Goal: Task Accomplishment & Management: Manage account settings

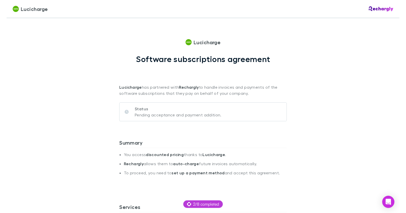
scroll to position [393, 0]
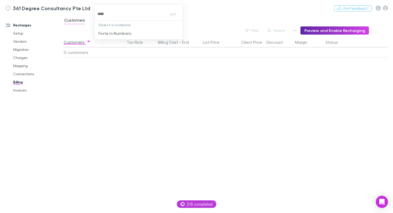
type input "*****"
click at [118, 31] on p "Forte in Numbers" at bounding box center [115, 33] width 33 height 6
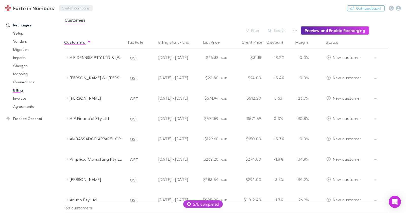
click at [67, 7] on button "Switch company" at bounding box center [76, 8] width 34 height 6
type input "****"
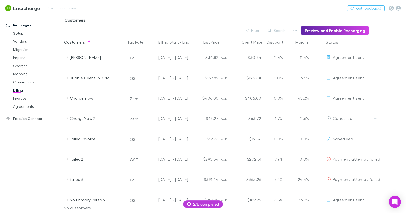
click at [131, 15] on div "Lucicharge Switch company Nothing Got Feedback?" at bounding box center [203, 8] width 406 height 16
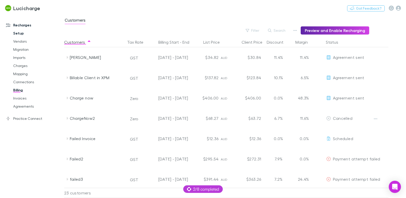
drag, startPoint x: 17, startPoint y: 34, endPoint x: 23, endPoint y: 35, distance: 6.4
click at [17, 35] on link "Setup" at bounding box center [35, 33] width 55 height 8
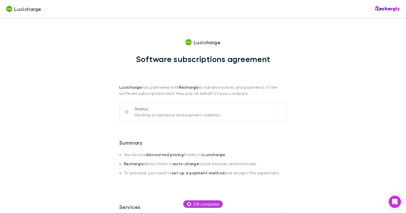
scroll to position [393, 0]
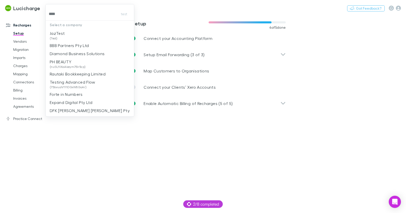
type input "*****"
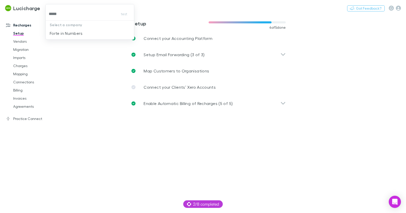
drag, startPoint x: 62, startPoint y: 33, endPoint x: 135, endPoint y: 18, distance: 74.0
click at [62, 33] on p "Forte in Numbers" at bounding box center [66, 33] width 33 height 6
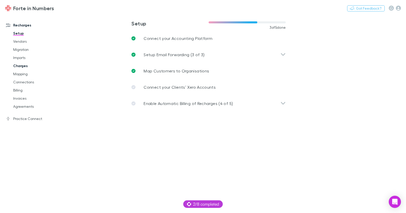
click at [23, 66] on link "Charges" at bounding box center [35, 66] width 55 height 8
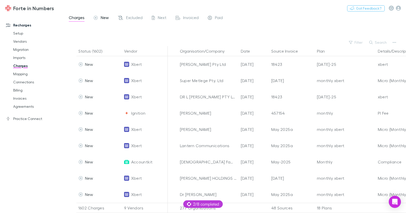
click at [103, 19] on span "New" at bounding box center [105, 18] width 8 height 7
click at [373, 42] on icon "button" at bounding box center [371, 43] width 4 height 4
click at [346, 42] on div "Filter Search" at bounding box center [235, 42] width 342 height 7
click at [375, 44] on button "Search" at bounding box center [378, 42] width 23 height 6
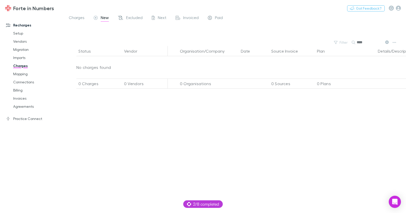
type input "****"
click at [386, 42] on icon at bounding box center [387, 42] width 4 height 4
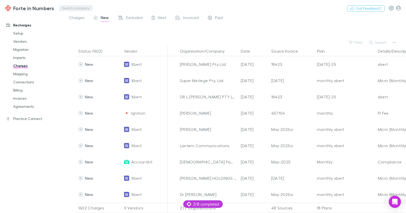
click at [70, 6] on button "Switch company" at bounding box center [76, 8] width 34 height 6
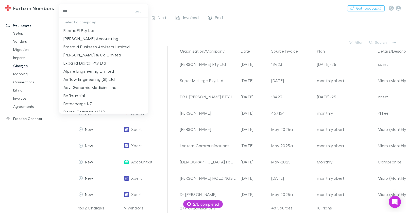
type input "****"
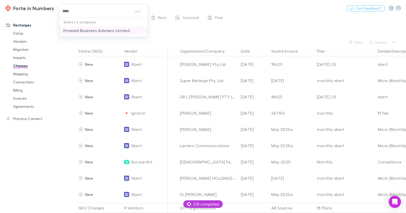
click at [90, 30] on p "Emerald Business Advisers Limited" at bounding box center [96, 30] width 66 height 6
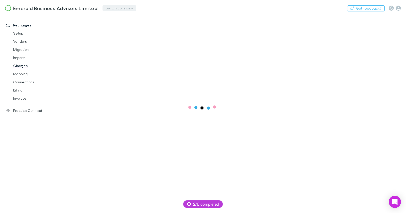
click at [103, 8] on button "Switch company" at bounding box center [120, 8] width 34 height 6
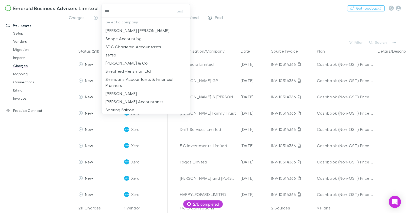
type input "****"
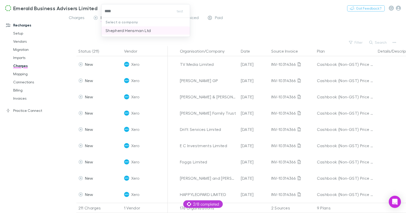
click at [109, 32] on p "Shepherd Hensman Ltd" at bounding box center [128, 30] width 45 height 6
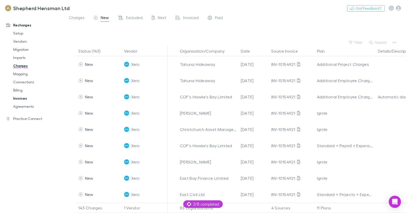
click at [24, 100] on link "Invoices" at bounding box center [35, 98] width 55 height 8
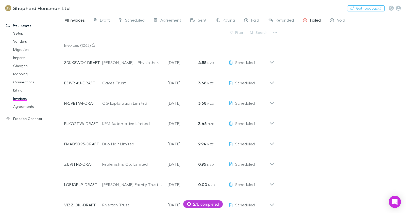
click at [313, 20] on span "Failed" at bounding box center [315, 21] width 11 height 7
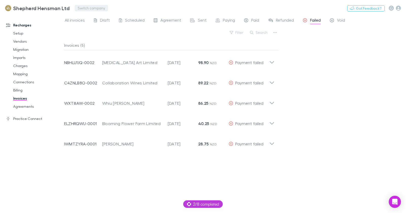
click at [86, 6] on button "Switch company" at bounding box center [92, 8] width 34 height 6
type input "****"
click at [93, 29] on p "Emerald Business Advisers Limited" at bounding box center [112, 30] width 66 height 6
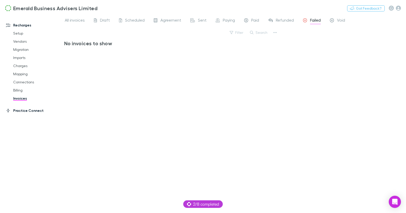
drag, startPoint x: 18, startPoint y: 114, endPoint x: 22, endPoint y: 111, distance: 5.3
click at [18, 114] on link "Practice Connect" at bounding box center [32, 110] width 62 height 8
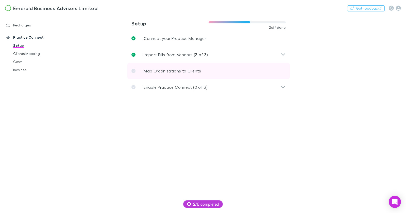
click at [147, 74] on p "Map Organisations to Clients" at bounding box center [172, 71] width 57 height 6
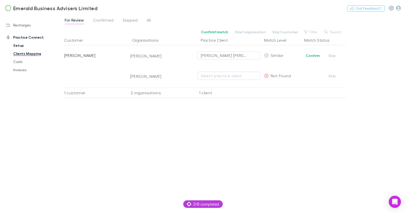
click at [22, 46] on link "Setup" at bounding box center [35, 45] width 55 height 8
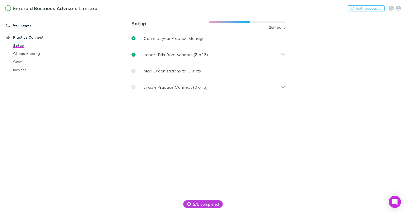
click at [21, 25] on link "Recharges" at bounding box center [32, 25] width 62 height 8
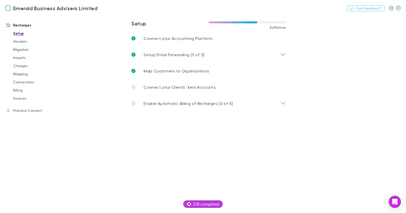
drag, startPoint x: 26, startPoint y: 68, endPoint x: 25, endPoint y: 73, distance: 5.6
click at [26, 68] on link "Charges" at bounding box center [35, 66] width 55 height 8
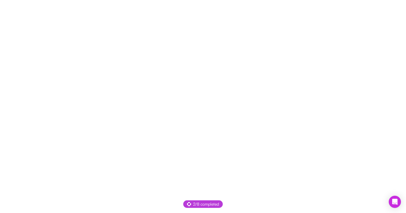
click at [25, 74] on div at bounding box center [203, 106] width 406 height 213
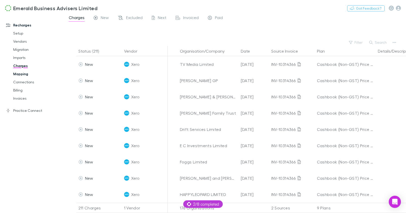
click at [26, 73] on link "Mapping" at bounding box center [35, 74] width 55 height 8
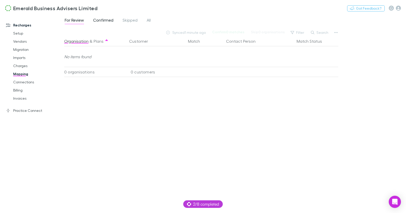
click at [101, 21] on span "Confirmed" at bounding box center [103, 21] width 20 height 7
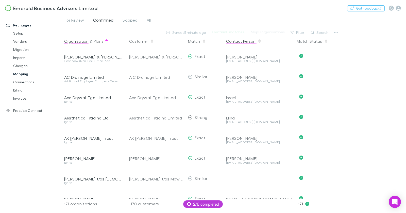
click at [236, 40] on button "Contact Person" at bounding box center [244, 41] width 36 height 10
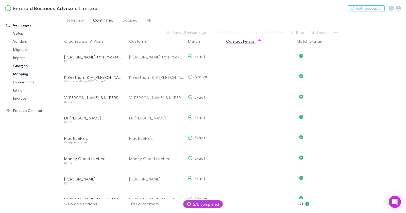
click at [22, 68] on link "Charges" at bounding box center [35, 66] width 55 height 8
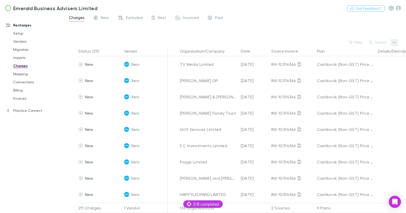
click at [395, 41] on icon "button" at bounding box center [395, 42] width 4 height 4
click at [357, 58] on li "Plan exclusions" at bounding box center [363, 61] width 70 height 9
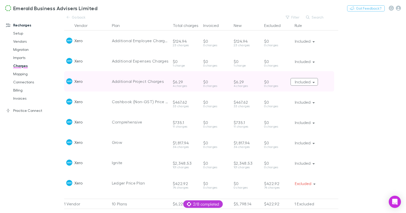
scroll to position [40, 0]
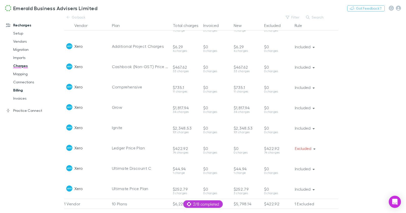
click at [21, 90] on link "Billing" at bounding box center [35, 90] width 55 height 8
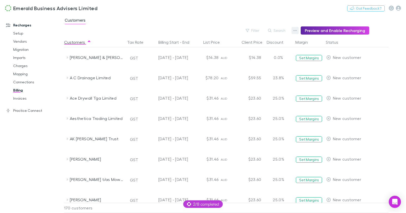
click at [296, 32] on button "button" at bounding box center [295, 30] width 7 height 7
click at [258, 43] on li "Discount Split" at bounding box center [266, 46] width 70 height 9
click at [21, 34] on link "Setup" at bounding box center [35, 33] width 55 height 8
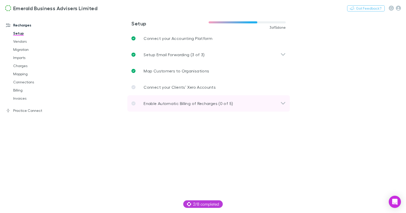
click at [232, 106] on div "Enable Automatic Billing of Recharges (0 of 5)" at bounding box center [206, 103] width 149 height 6
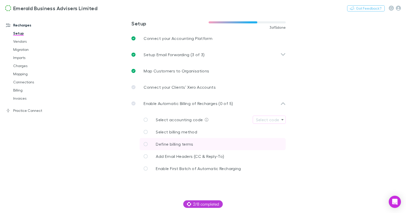
click at [214, 145] on link "Define billing terms" at bounding box center [213, 144] width 146 height 12
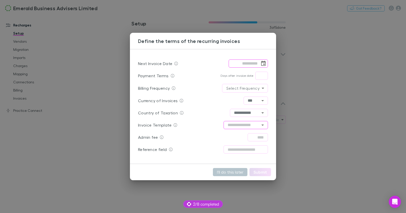
click at [260, 126] on icon "Open" at bounding box center [263, 125] width 6 height 6
click at [313, 121] on div "**********" at bounding box center [203, 106] width 406 height 213
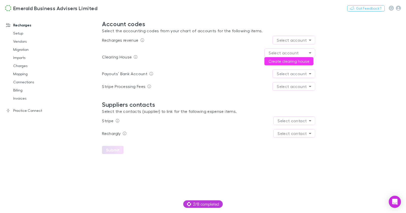
click at [287, 40] on body "Emerald Business Advisers Limited Switch company Nothing Got Feedback? Recharge…" at bounding box center [203, 106] width 406 height 213
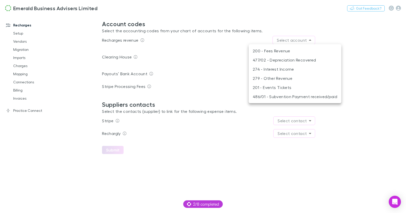
click at [252, 22] on div at bounding box center [203, 106] width 406 height 213
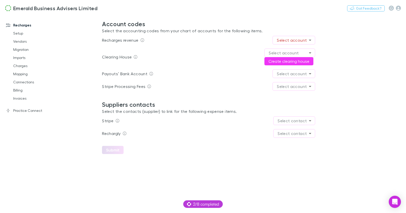
drag, startPoint x: 232, startPoint y: 21, endPoint x: 240, endPoint y: 22, distance: 7.4
click at [232, 21] on h2 "Account codes" at bounding box center [208, 23] width 213 height 7
click at [297, 71] on body "Emerald Business Advisers Limited Switch company Nothing Got Feedback? Recharge…" at bounding box center [203, 106] width 406 height 213
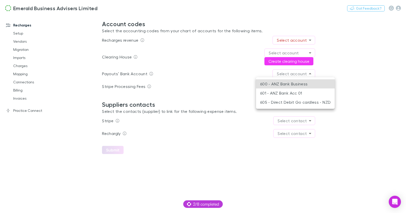
click at [377, 70] on div at bounding box center [203, 106] width 406 height 213
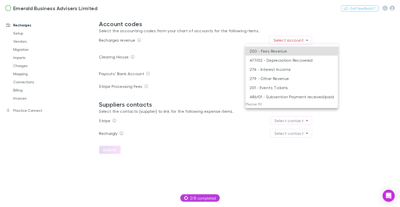
click at [278, 37] on body "Emerald Business Advisers Limited Switch company Nothing Got Feedback? Recharge…" at bounding box center [200, 103] width 400 height 207
click at [209, 94] on div at bounding box center [200, 103] width 400 height 207
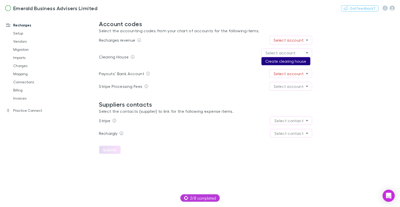
click at [298, 60] on button "Create clearing house" at bounding box center [286, 61] width 49 height 8
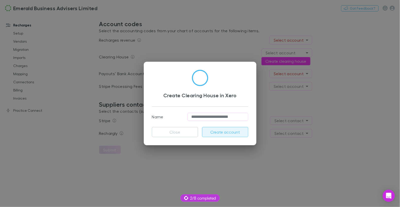
click at [225, 131] on button "Create account" at bounding box center [225, 132] width 46 height 10
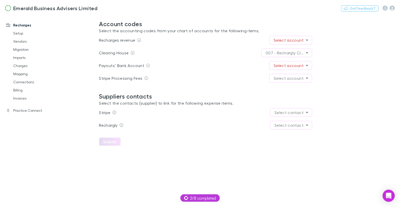
click at [298, 80] on body "**********" at bounding box center [200, 103] width 400 height 207
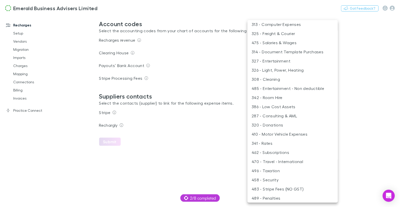
scroll to position [388, 0]
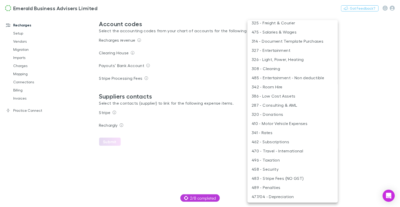
click at [290, 177] on li "483 - Stripe Fees (NO GST)" at bounding box center [293, 178] width 90 height 9
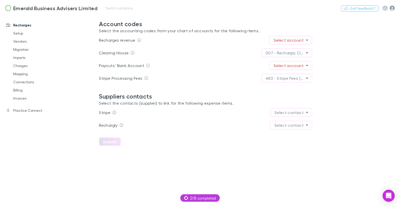
click at [395, 7] on icon "button" at bounding box center [392, 8] width 5 height 5
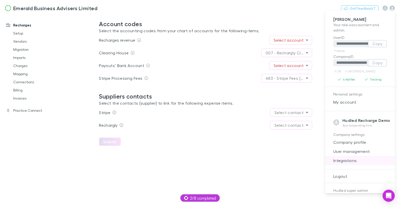
click at [355, 161] on span "Integrations" at bounding box center [361, 160] width 62 height 6
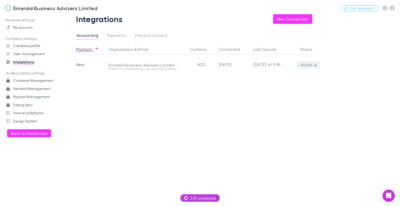
click at [315, 64] on icon "button" at bounding box center [316, 65] width 2 height 4
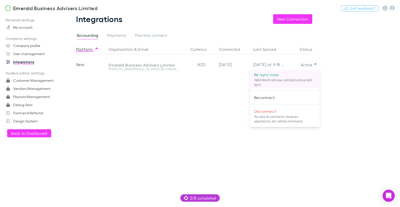
click at [298, 76] on p "Re-sync now" at bounding box center [285, 75] width 62 height 6
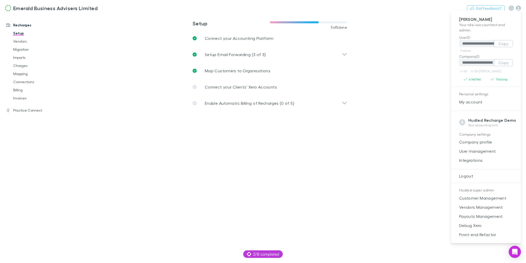
click at [24, 71] on div at bounding box center [263, 131] width 526 height 263
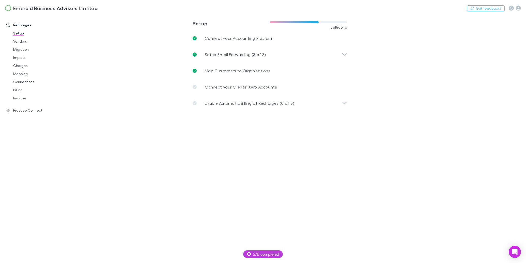
click at [23, 73] on div "**********" at bounding box center [263, 131] width 526 height 263
click at [24, 73] on link "Mapping" at bounding box center [36, 74] width 57 height 8
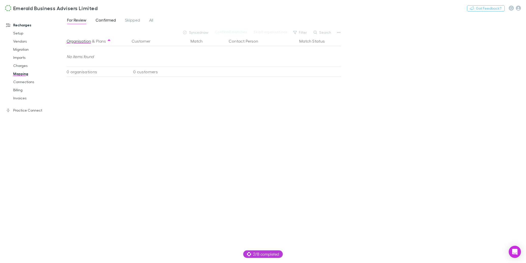
click at [111, 21] on span "Confirmed" at bounding box center [105, 21] width 20 height 7
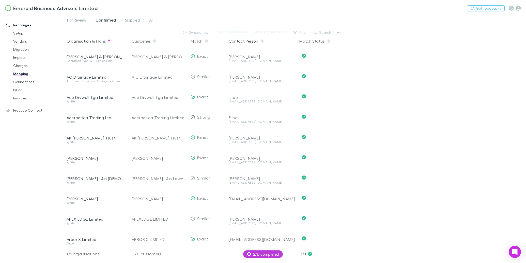
click at [244, 44] on button "Contact Person" at bounding box center [247, 41] width 36 height 10
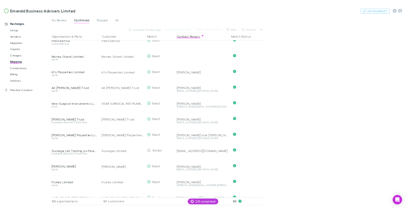
scroll to position [30, 0]
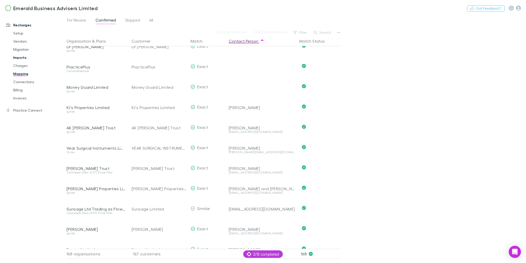
drag, startPoint x: 23, startPoint y: 55, endPoint x: 26, endPoint y: 55, distance: 3.1
click at [23, 55] on link "Imports" at bounding box center [36, 58] width 57 height 8
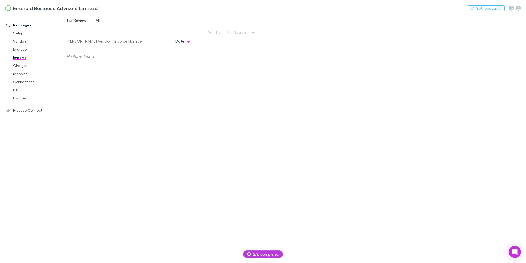
click at [98, 18] on span "All" at bounding box center [97, 21] width 4 height 7
click at [21, 34] on link "Setup" at bounding box center [36, 33] width 57 height 8
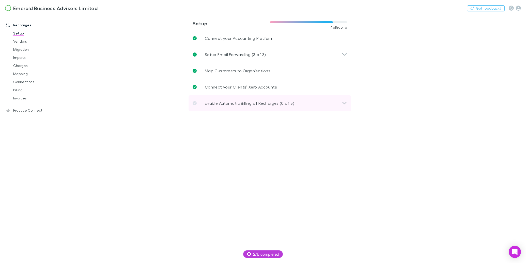
click at [238, 100] on div "Enable Automatic Billing of Recharges (0 of 5)" at bounding box center [269, 103] width 162 height 16
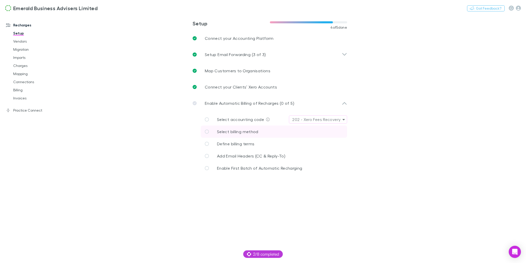
click at [250, 132] on span "Select billing method" at bounding box center [237, 131] width 41 height 5
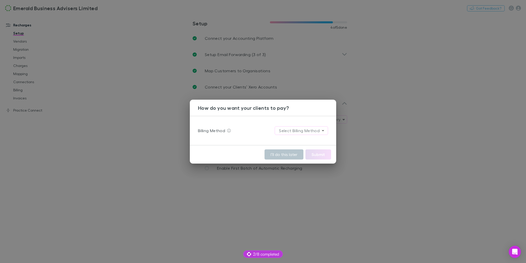
click at [290, 133] on body "**********" at bounding box center [263, 131] width 526 height 263
click at [290, 143] on li "Stripe" at bounding box center [301, 141] width 61 height 9
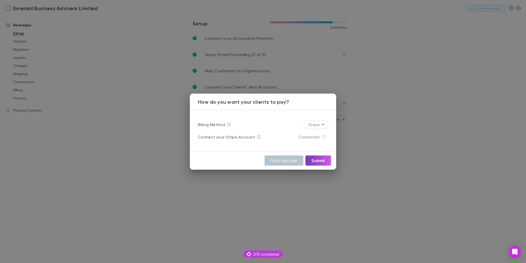
click at [315, 159] on button "Submit" at bounding box center [318, 161] width 26 height 10
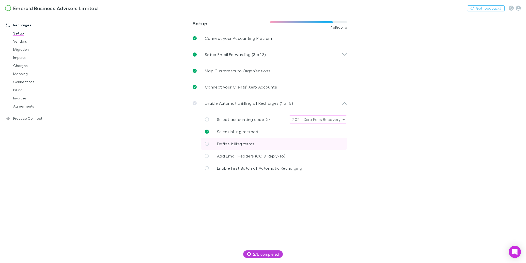
click at [237, 140] on link "Define billing terms" at bounding box center [274, 144] width 146 height 12
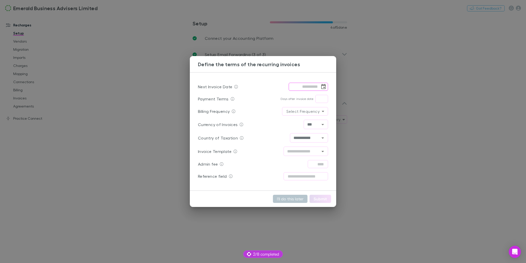
click at [323, 89] on icon "Choose date" at bounding box center [323, 86] width 5 height 5
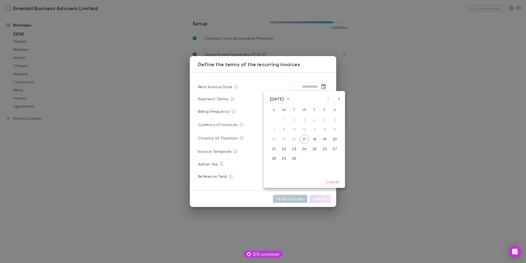
click at [337, 98] on icon "Next month" at bounding box center [339, 99] width 6 height 6
click at [325, 130] on button "10" at bounding box center [324, 129] width 9 height 9
type input "**********"
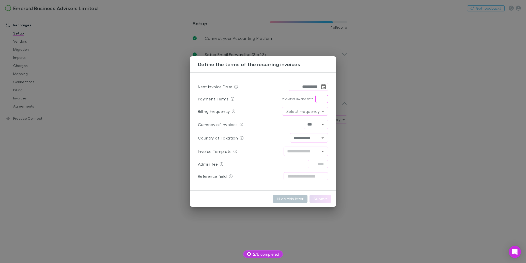
click at [315, 99] on input "text" at bounding box center [321, 99] width 13 height 8
type input "*"
click at [300, 113] on body "**********" at bounding box center [263, 131] width 526 height 263
click at [302, 120] on li "Monthly" at bounding box center [304, 122] width 26 height 9
click at [310, 152] on input "text" at bounding box center [301, 151] width 33 height 6
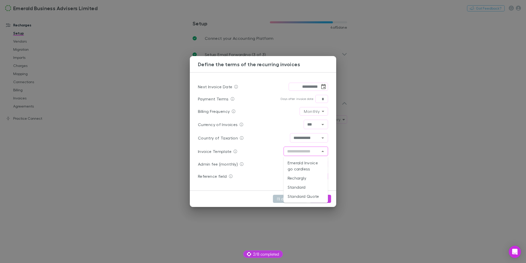
click at [307, 174] on li "Rechargly" at bounding box center [305, 178] width 44 height 9
type input "*********"
click at [321, 200] on button "Submit" at bounding box center [320, 199] width 22 height 8
type input "**********"
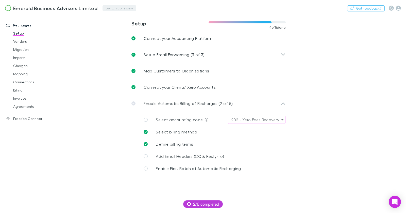
click at [111, 6] on button "Switch company" at bounding box center [120, 8] width 34 height 6
type input "***"
click at [118, 29] on p "542 Partners" at bounding box center [118, 30] width 25 height 6
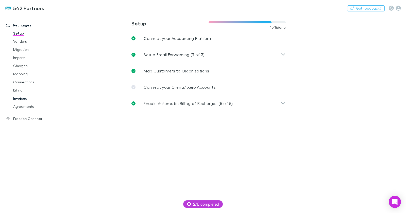
click at [25, 100] on link "Invoices" at bounding box center [35, 98] width 55 height 8
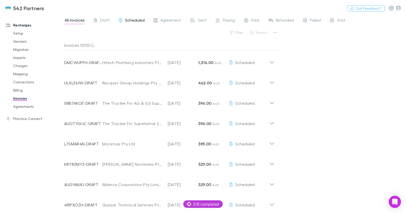
click at [127, 19] on span "Scheduled" at bounding box center [135, 21] width 20 height 7
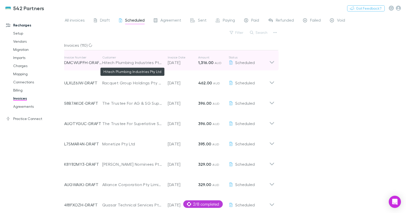
click at [141, 63] on div "Hitech Plumbing Industries Pty Ltd" at bounding box center [132, 62] width 60 height 6
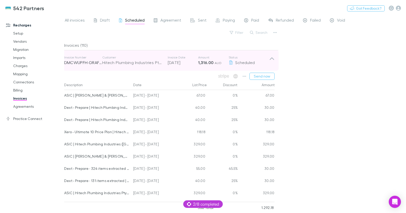
click at [197, 63] on p "05 Oct 2025" at bounding box center [183, 62] width 30 height 6
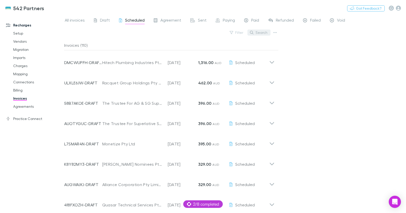
click at [256, 32] on button "Search" at bounding box center [259, 32] width 23 height 6
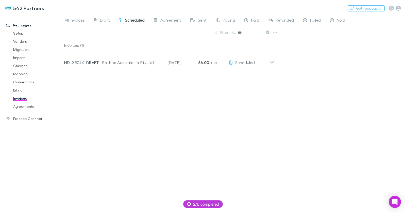
type input "****"
click at [239, 32] on input "****" at bounding box center [250, 32] width 25 height 7
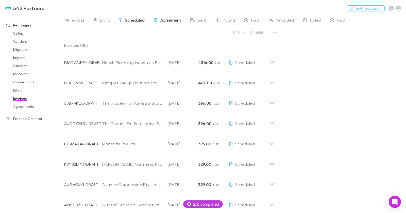
click at [175, 20] on span "Agreement" at bounding box center [170, 21] width 21 height 7
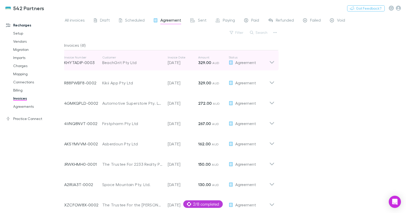
click at [182, 64] on p "15 Sep 2025" at bounding box center [183, 62] width 30 height 6
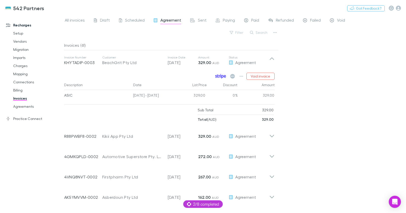
click at [222, 75] on icon at bounding box center [220, 76] width 11 height 5
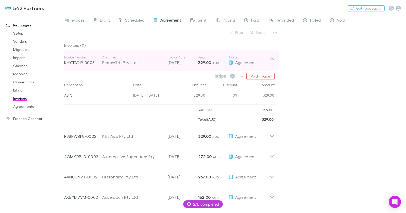
click at [123, 61] on div "BeachGrit Pty Ltd" at bounding box center [132, 62] width 60 height 6
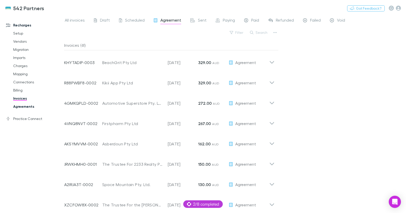
click at [26, 107] on link "Agreements" at bounding box center [35, 106] width 55 height 8
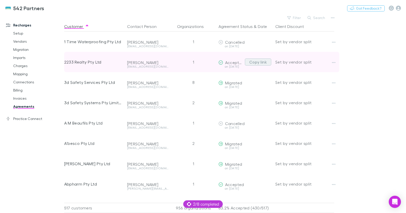
click at [258, 63] on button "Copy link" at bounding box center [258, 61] width 26 height 7
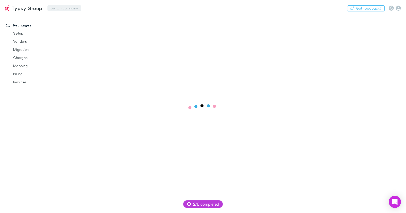
click at [57, 8] on button "Switch company" at bounding box center [64, 8] width 34 height 6
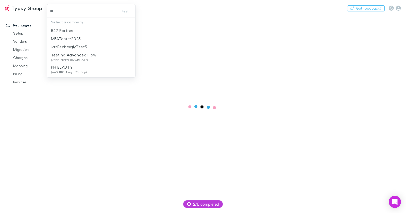
type input "***"
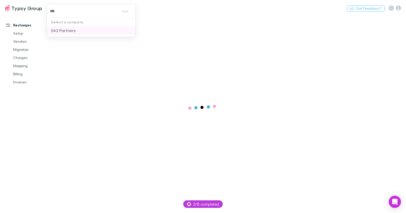
click at [72, 30] on p "542 Partners" at bounding box center [63, 30] width 25 height 6
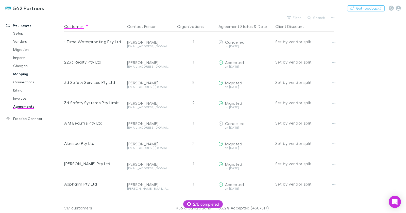
click at [23, 71] on link "Mapping" at bounding box center [35, 74] width 55 height 8
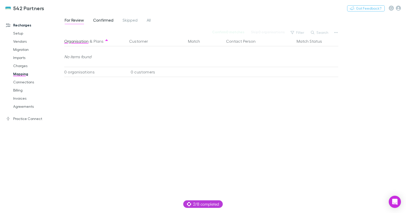
click at [107, 18] on span "Confirmed" at bounding box center [103, 21] width 20 height 7
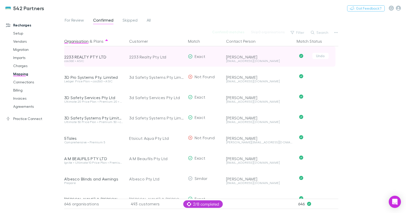
click at [249, 61] on div "amandascott@stonerealestate.com.au" at bounding box center [259, 60] width 67 height 3
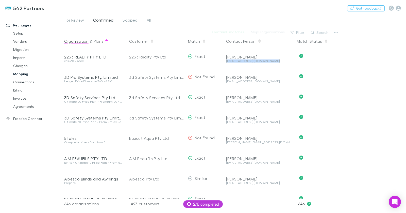
copy div "amandascott@stonerealestate.com.au Undo"
click at [208, 32] on div "Confirm 0 matches Skip 0 organisations Filter Search" at bounding box center [201, 32] width 275 height 7
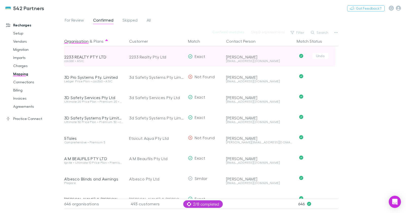
click at [245, 61] on div "amandascott@stonerealestate.com.au" at bounding box center [259, 60] width 67 height 3
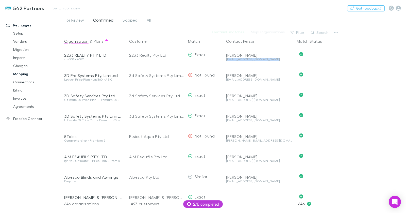
copy div "amandascott@stonerealestate.com.au Undo"
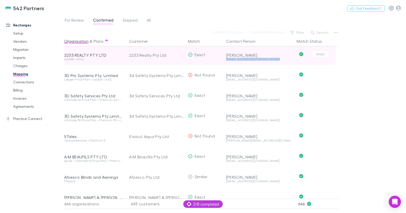
click at [239, 59] on div "amandascott@stonerealestate.com.au" at bounding box center [259, 59] width 67 height 3
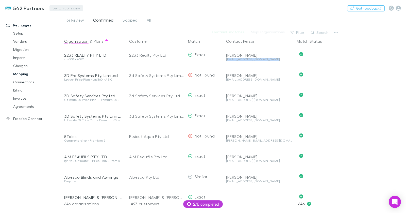
click at [69, 7] on button "Switch company" at bounding box center [67, 8] width 34 height 6
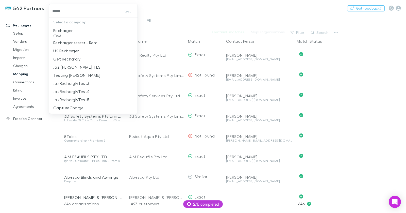
type input "******"
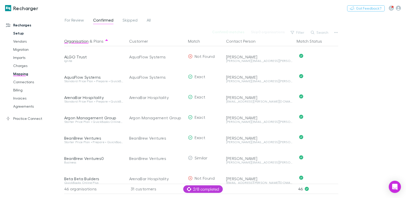
click at [20, 33] on link "Setup" at bounding box center [35, 33] width 55 height 8
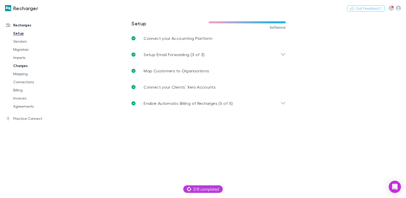
click at [22, 66] on link "Charges" at bounding box center [35, 66] width 55 height 8
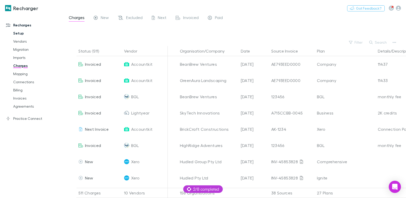
click at [24, 35] on link "Setup" at bounding box center [35, 33] width 55 height 8
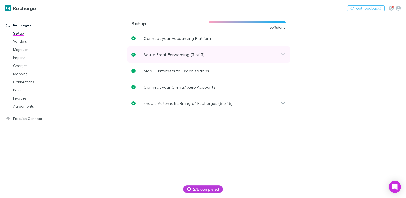
click at [165, 53] on p "Setup Email Forwarding (3 of 3)" at bounding box center [174, 55] width 61 height 6
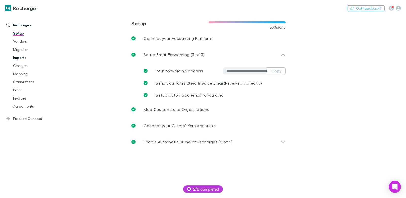
click at [30, 59] on link "Imports" at bounding box center [35, 58] width 55 height 8
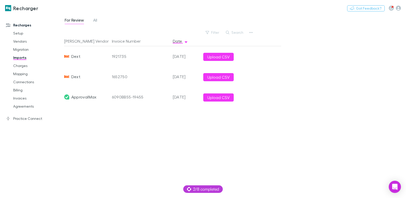
click at [92, 20] on div "For Review All" at bounding box center [83, 21] width 38 height 8
click at [96, 20] on span "All" at bounding box center [95, 21] width 4 height 7
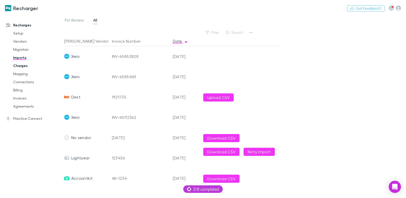
click at [29, 67] on link "Charges" at bounding box center [35, 66] width 55 height 8
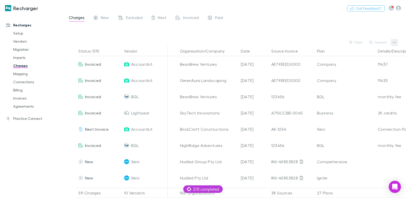
click at [398, 44] on button "button" at bounding box center [394, 42] width 7 height 7
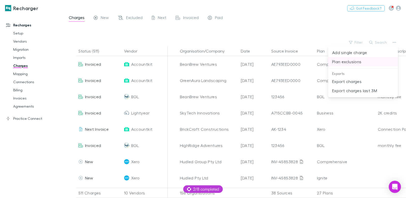
click at [350, 62] on p "Plan exclusions" at bounding box center [363, 62] width 62 height 6
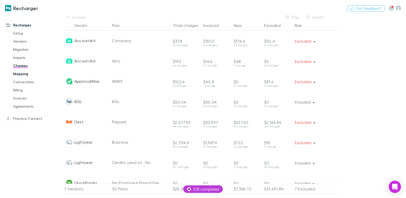
click at [17, 73] on link "Mapping" at bounding box center [35, 74] width 55 height 8
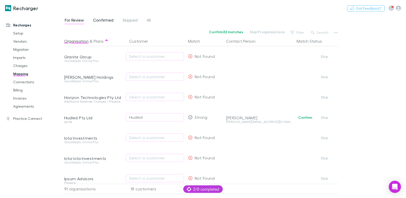
click at [103, 21] on span "Confirmed" at bounding box center [103, 21] width 20 height 7
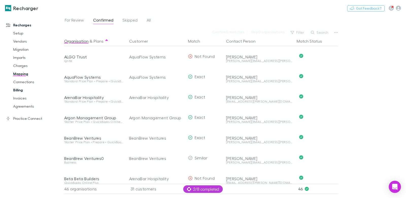
click at [17, 90] on link "Billing" at bounding box center [35, 90] width 55 height 8
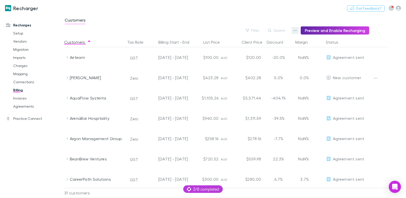
click at [297, 29] on icon "button" at bounding box center [295, 30] width 4 height 4
click at [256, 46] on p "Discount Split" at bounding box center [266, 47] width 62 height 6
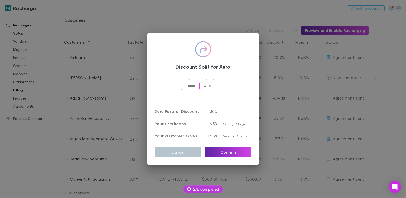
click at [187, 85] on input "*****" at bounding box center [190, 86] width 19 height 8
click at [187, 84] on input "*****" at bounding box center [190, 86] width 19 height 8
type input "****"
click at [236, 154] on button "Confirm" at bounding box center [228, 152] width 46 height 10
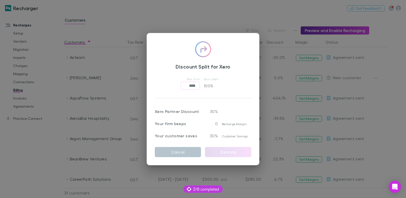
click at [297, 32] on div "Discount Split for Xero Your firm **** ​ Your client 100 % Xero Partner Discoun…" at bounding box center [203, 99] width 406 height 198
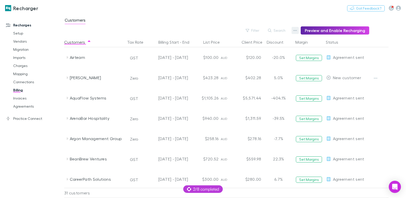
click at [297, 30] on icon "button" at bounding box center [295, 30] width 4 height 1
click at [261, 56] on p "Admin Fee" at bounding box center [266, 56] width 62 height 6
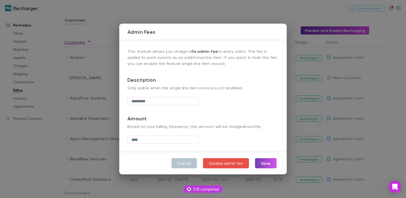
click at [259, 162] on button "Save" at bounding box center [266, 163] width 22 height 10
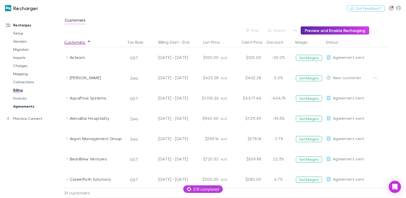
drag, startPoint x: 25, startPoint y: 97, endPoint x: 27, endPoint y: 108, distance: 11.3
click at [25, 97] on link "Invoices" at bounding box center [35, 98] width 55 height 8
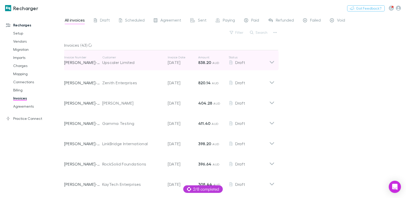
click at [106, 65] on div "Upscaler Limited" at bounding box center [132, 62] width 60 height 6
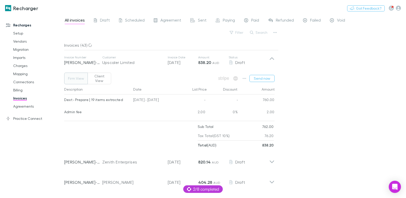
click at [98, 74] on button "Client View" at bounding box center [100, 79] width 24 height 12
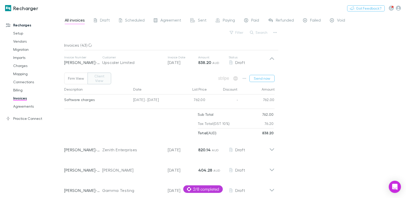
click at [82, 75] on button "Firm View" at bounding box center [76, 79] width 24 height 12
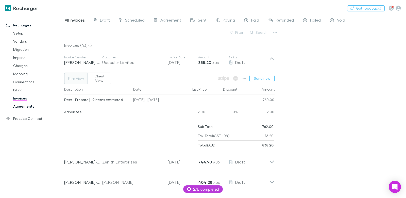
click at [21, 107] on link "Agreements" at bounding box center [35, 106] width 55 height 8
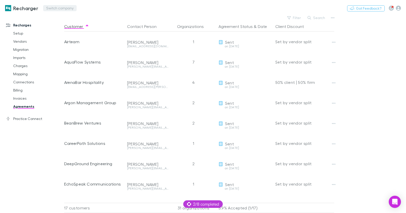
click at [59, 10] on button "Switch company" at bounding box center [60, 8] width 34 height 6
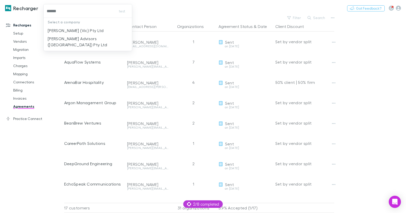
type input "*******"
click at [63, 28] on p "William Buck (Vic) Pty Ltd" at bounding box center [76, 30] width 56 height 6
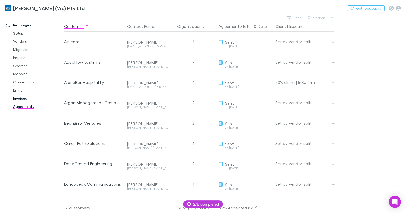
click at [27, 97] on link "Invoices" at bounding box center [35, 98] width 55 height 8
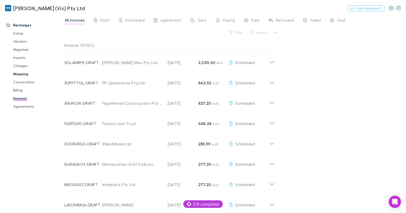
click at [25, 74] on link "Mapping" at bounding box center [35, 74] width 55 height 8
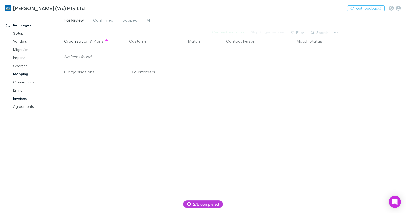
click at [26, 99] on link "Invoices" at bounding box center [35, 98] width 55 height 8
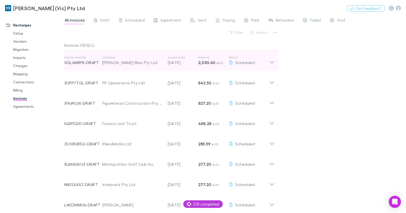
click at [132, 62] on div "Baker Bleu Pty Ltd" at bounding box center [132, 62] width 60 height 6
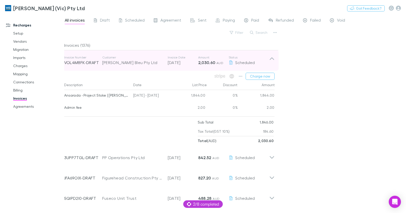
drag, startPoint x: 132, startPoint y: 62, endPoint x: 130, endPoint y: 126, distance: 64.0
click at [132, 62] on div "Baker Bleu Pty Ltd" at bounding box center [132, 62] width 60 height 6
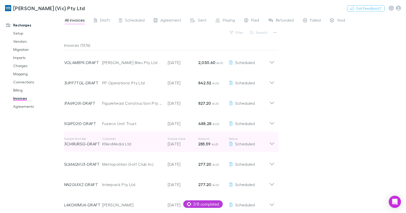
click at [124, 149] on div "Invoice Number 3CHRURSG-DRAFT Customer KNeoMedia Ltd Invoice Date 28 Sep 2025 A…" at bounding box center [166, 142] width 205 height 18
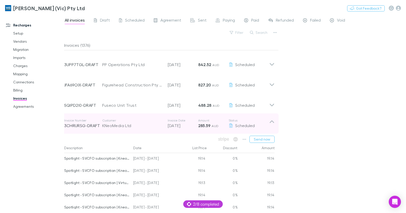
scroll to position [40, 0]
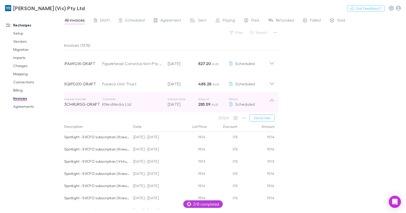
click at [117, 104] on div "KNeoMedia Ltd" at bounding box center [132, 104] width 60 height 6
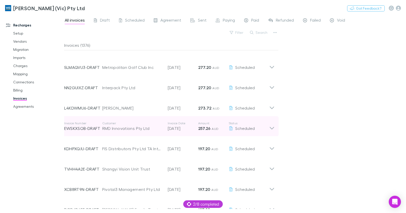
scroll to position [99, 0]
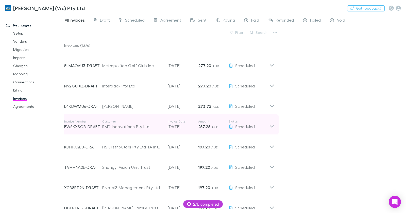
click at [131, 119] on div "Invoice Number EWSKXSOB-DRAFT Customer RMD Innovations Pty Ltd Invoice Date 28 …" at bounding box center [166, 124] width 205 height 18
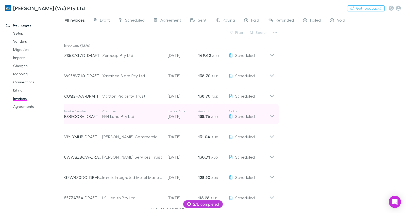
scroll to position [549, 0]
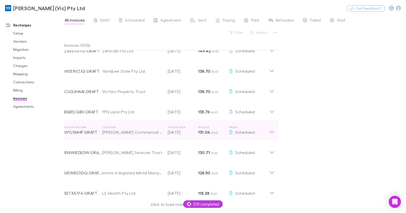
click at [124, 120] on div "Invoice Number VJYLYMHP-DRAFT Customer MP Burke Commercial Real Estate Unit Tru…" at bounding box center [169, 130] width 219 height 20
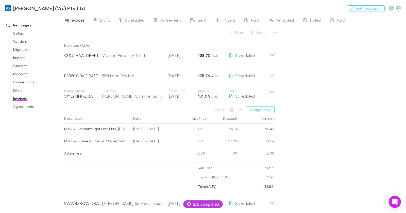
scroll to position [636, 0]
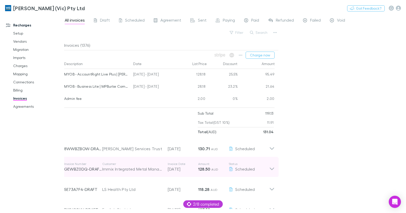
drag, startPoint x: 118, startPoint y: 169, endPoint x: 121, endPoint y: 161, distance: 8.3
click at [118, 166] on p "Customer" at bounding box center [132, 164] width 60 height 4
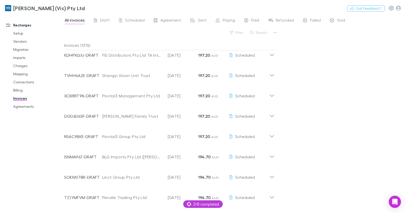
scroll to position [127, 0]
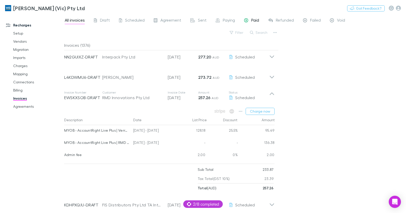
click at [251, 19] on span "Paid" at bounding box center [255, 21] width 8 height 7
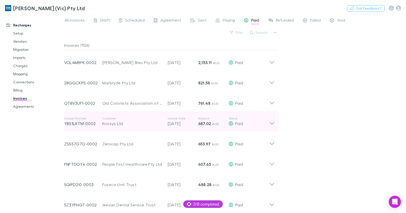
click at [103, 119] on p "Customer" at bounding box center [132, 118] width 60 height 4
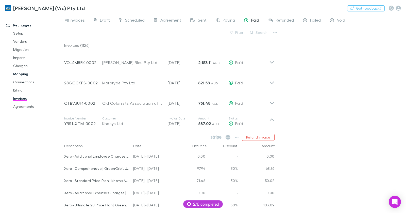
click at [25, 71] on link "Mapping" at bounding box center [35, 74] width 55 height 8
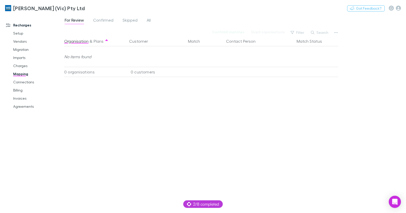
click at [144, 18] on div "For Review Confirmed Skipped All" at bounding box center [109, 21] width 91 height 8
click at [145, 18] on div "For Review Confirmed Skipped All" at bounding box center [109, 21] width 91 height 8
click at [148, 19] on span "All" at bounding box center [149, 21] width 4 height 7
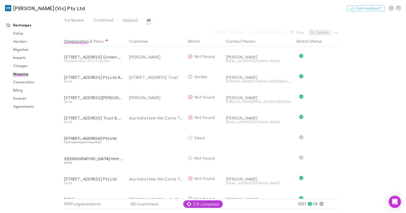
click at [324, 35] on button "Search" at bounding box center [319, 32] width 23 height 6
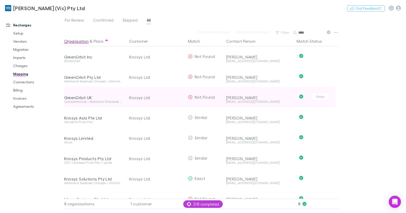
type input "****"
click at [234, 101] on div "skerr@knosys.it" at bounding box center [259, 101] width 67 height 3
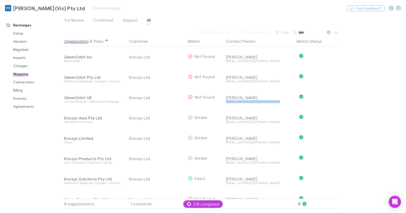
copy div "skerr@knosys.it Undo"
click at [110, 21] on span "Confirmed" at bounding box center [103, 21] width 20 height 7
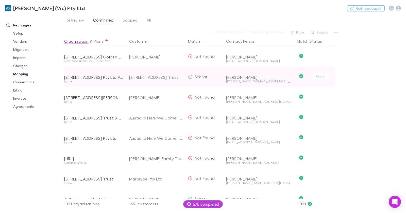
click at [239, 80] on div "james.fox@bigpond.com" at bounding box center [259, 81] width 67 height 3
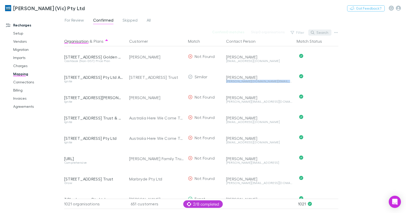
copy div "james.fox@bigpond.com Undo"
click at [313, 31] on icon "button" at bounding box center [313, 33] width 4 height 4
paste input "**********"
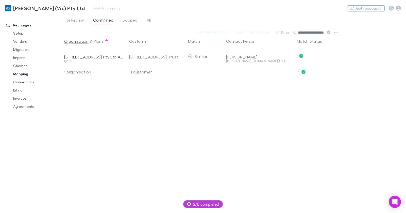
type input "**********"
drag, startPoint x: 22, startPoint y: 98, endPoint x: 27, endPoint y: 96, distance: 5.5
click at [22, 98] on link "Invoices" at bounding box center [35, 98] width 55 height 8
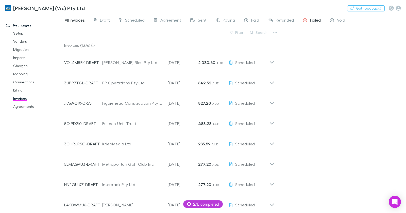
click at [315, 19] on span "Failed" at bounding box center [315, 21] width 11 height 7
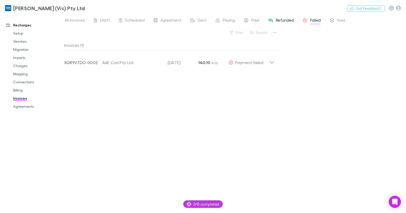
click at [274, 21] on div "Refunded" at bounding box center [281, 21] width 26 height 7
click at [307, 21] on div "Failed" at bounding box center [312, 21] width 18 height 7
click at [90, 6] on button "Switch company" at bounding box center [107, 8] width 34 height 6
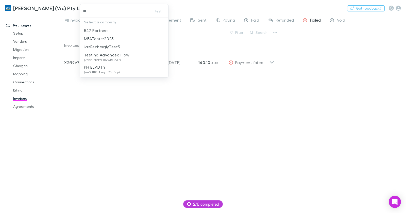
type input "***"
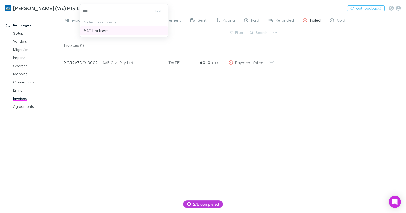
click at [101, 29] on p "542 Partners" at bounding box center [96, 30] width 25 height 6
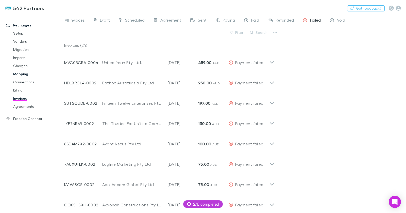
click at [27, 72] on link "Mapping" at bounding box center [35, 74] width 55 height 8
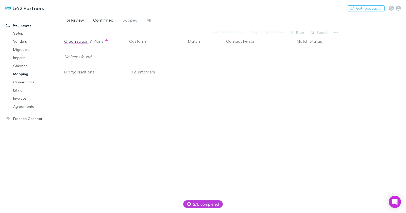
click at [103, 21] on span "Confirmed" at bounding box center [103, 21] width 20 height 7
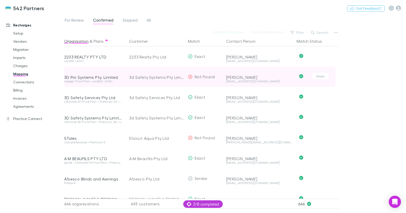
click at [249, 81] on div "smorrow@3dsafety.com.au" at bounding box center [259, 81] width 67 height 3
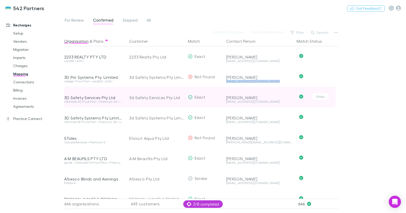
copy div "smorrow@3dsafety.com.au Undo"
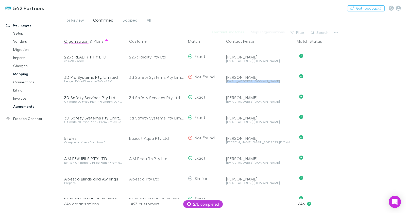
click at [24, 108] on link "Agreements" at bounding box center [35, 106] width 55 height 8
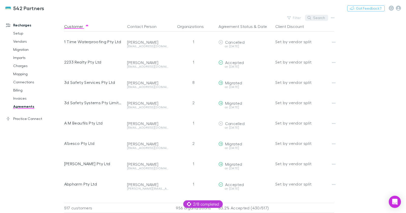
click at [312, 19] on button "Search" at bounding box center [316, 18] width 23 height 6
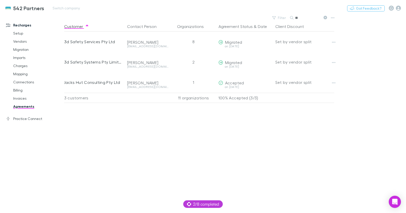
type input "**"
click at [58, 9] on button "Switch company" at bounding box center [67, 8] width 34 height 6
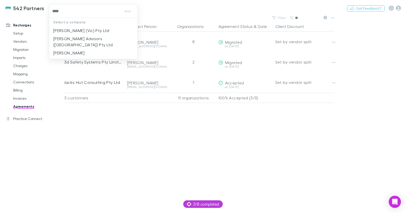
type input "*****"
click at [79, 28] on p "William Buck (Vic) Pty Ltd" at bounding box center [81, 30] width 56 height 6
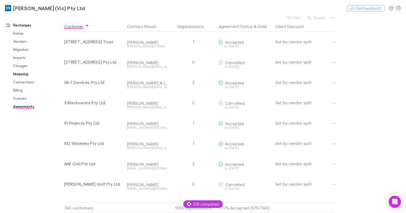
click at [26, 73] on link "Mapping" at bounding box center [35, 74] width 55 height 8
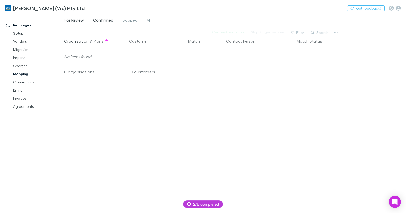
click at [106, 19] on span "Confirmed" at bounding box center [103, 21] width 20 height 7
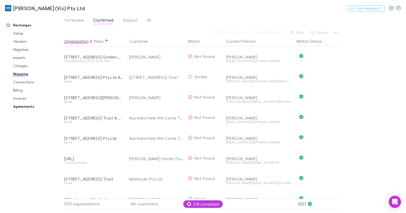
click at [26, 107] on link "Agreements" at bounding box center [35, 106] width 55 height 8
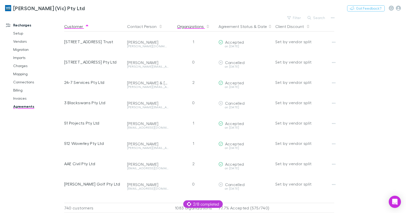
click at [198, 26] on button "Organizations" at bounding box center [193, 26] width 33 height 10
click at [197, 27] on button "Organizations" at bounding box center [193, 26] width 33 height 10
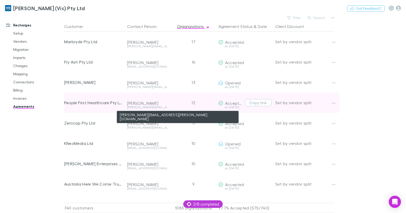
click at [145, 107] on div "vince.distefano@pfhcare.com.au" at bounding box center [148, 107] width 42 height 3
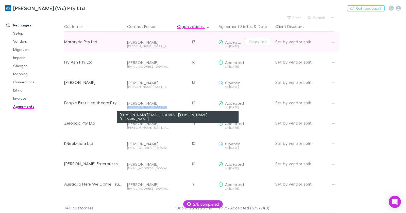
copy div "vince.distefano@pfhcare.com.au"
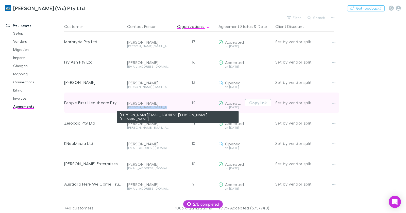
click at [154, 106] on div "vince.distefano@pfhcare.com.au" at bounding box center [148, 107] width 42 height 3
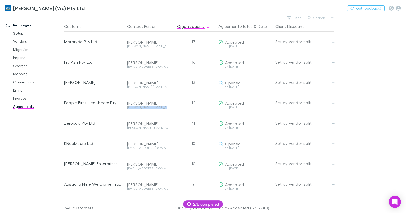
click at [26, 107] on link "Agreements" at bounding box center [35, 106] width 55 height 8
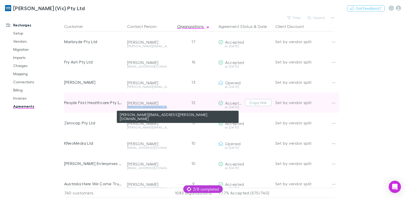
click at [144, 107] on div "vince.distefano@pfhcare.com.au" at bounding box center [148, 107] width 42 height 3
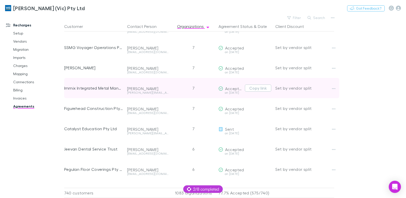
scroll to position [261, 0]
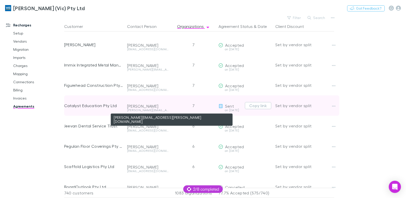
click at [150, 109] on div "esther.wong@catalysteducation.com.au" at bounding box center [148, 110] width 42 height 3
click at [151, 109] on div "esther.wong@catalysteducation.com.au" at bounding box center [148, 110] width 42 height 3
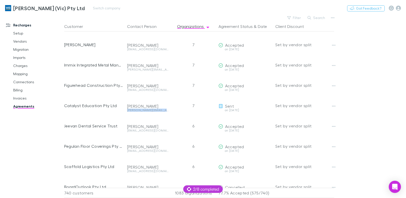
copy div "esther.wong@catalysteducation.com.au"
click at [94, 7] on button "Switch company" at bounding box center [107, 8] width 34 height 6
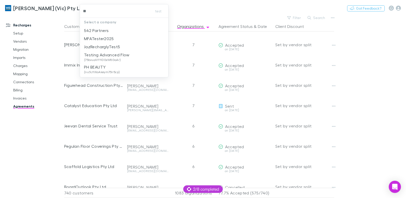
type input "***"
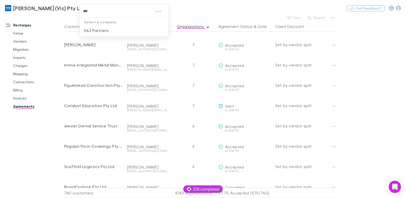
drag, startPoint x: 105, startPoint y: 30, endPoint x: 140, endPoint y: 2, distance: 44.7
click at [105, 30] on p "542 Partners" at bounding box center [96, 30] width 25 height 6
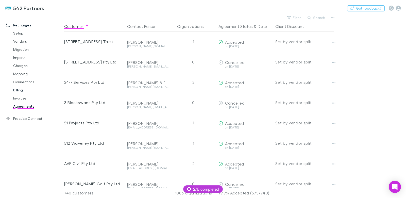
click at [22, 91] on link "Billing" at bounding box center [35, 90] width 55 height 8
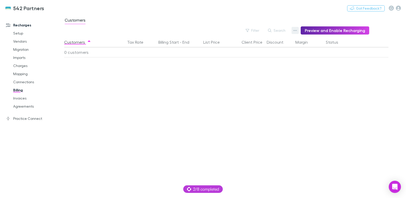
click at [294, 31] on button "button" at bounding box center [295, 30] width 7 height 7
click at [262, 48] on p "Discount Split" at bounding box center [266, 47] width 62 height 6
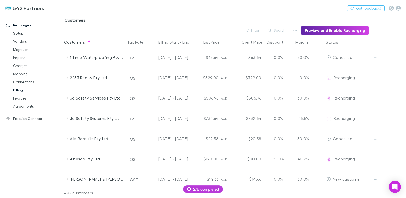
click at [155, 25] on div "Customers" at bounding box center [235, 22] width 342 height 10
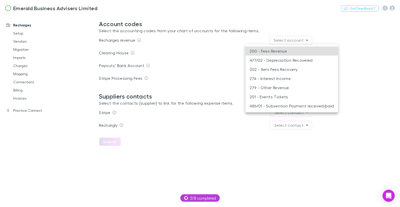
click at [287, 38] on body "**********" at bounding box center [200, 103] width 400 height 207
click at [285, 67] on li "202 - Xero Fees Recovery" at bounding box center [292, 69] width 93 height 9
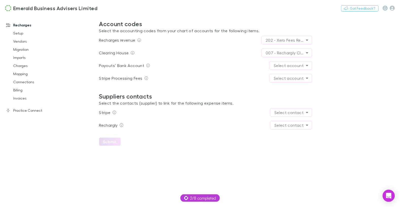
click at [289, 62] on body "**********" at bounding box center [200, 103] width 400 height 207
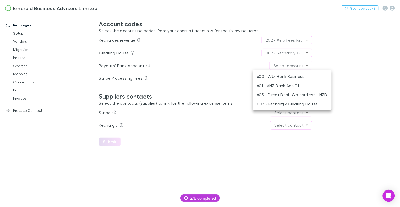
click at [285, 77] on li "600 - ANZ Bank Business" at bounding box center [292, 76] width 79 height 9
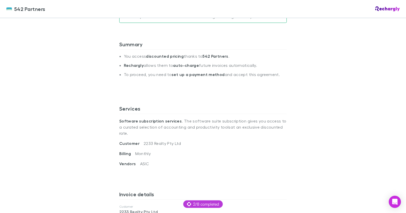
scroll to position [105, 0]
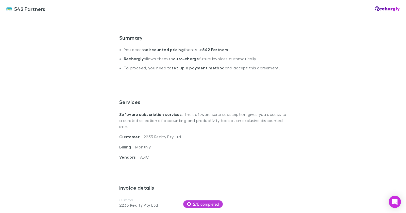
click at [240, 113] on p "Software subscription services . The software suite subscription gives you acce…" at bounding box center [203, 120] width 168 height 26
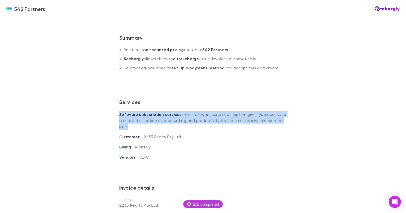
click at [240, 113] on p "Software subscription services . The software suite subscription gives you acce…" at bounding box center [203, 120] width 168 height 26
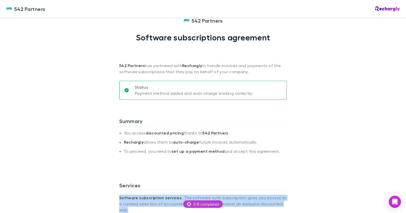
scroll to position [18, 0]
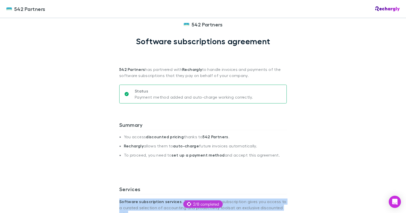
click at [179, 72] on p "542 Partners has partnered with Rechargly to handle invoices and payments of th…" at bounding box center [203, 62] width 168 height 32
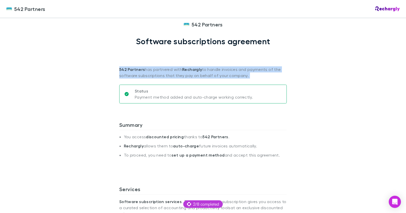
click at [179, 72] on p "542 Partners has partnered with Rechargly to handle invoices and payments of th…" at bounding box center [203, 62] width 168 height 32
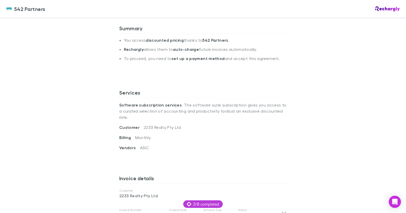
scroll to position [124, 0]
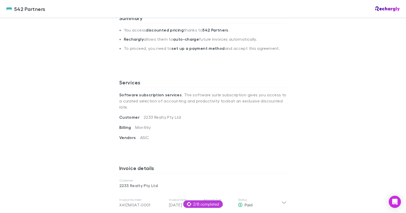
click at [229, 96] on p "Software subscription services . The software suite subscription gives you acce…" at bounding box center [203, 101] width 168 height 26
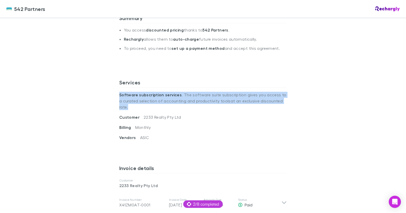
click at [229, 96] on p "Software subscription services . The software suite subscription gives you acce…" at bounding box center [203, 101] width 168 height 26
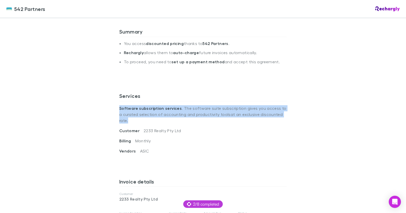
scroll to position [104, 0]
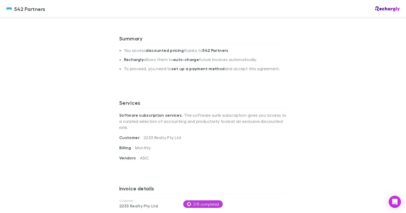
click at [221, 116] on p "Software subscription services . The software suite subscription gives you acce…" at bounding box center [203, 121] width 168 height 26
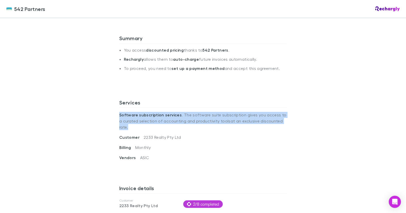
click at [221, 116] on p "Software subscription services . The software suite subscription gives you acce…" at bounding box center [203, 121] width 168 height 26
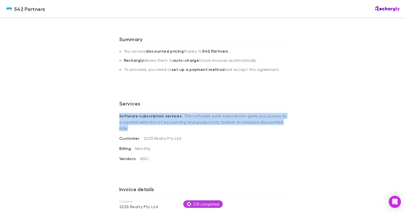
copy p "Software subscription services . The software suite subscription gives you acce…"
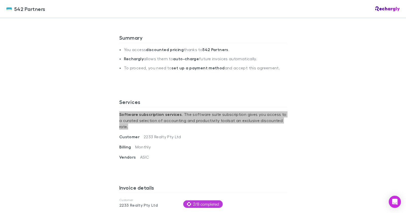
scroll to position [0, 0]
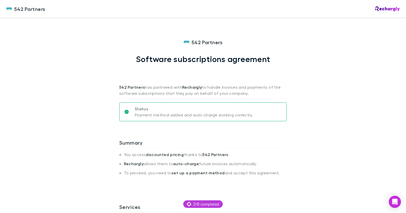
click at [90, 45] on div "542 Partners 542 Partners Software subscriptions agreement 542 Partners has par…" at bounding box center [203, 106] width 406 height 213
